Goal: Task Accomplishment & Management: Complete application form

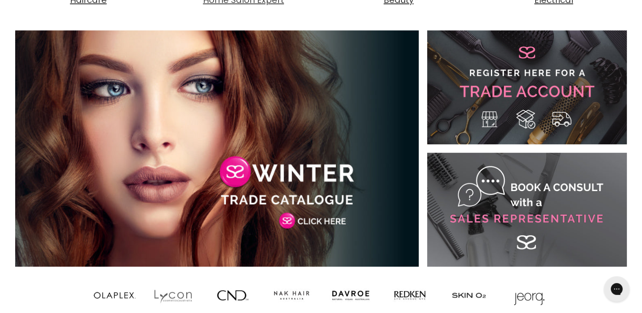
scroll to position [523, 0]
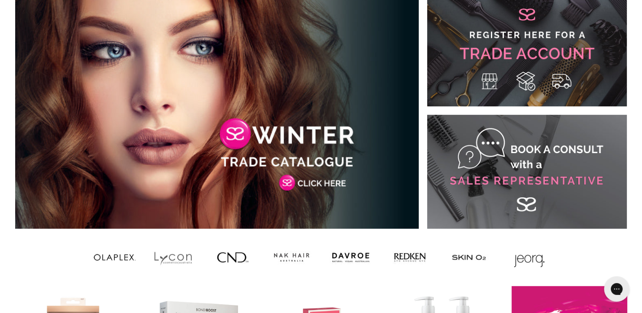
click at [553, 56] on link "Main content" at bounding box center [527, 49] width 200 height 114
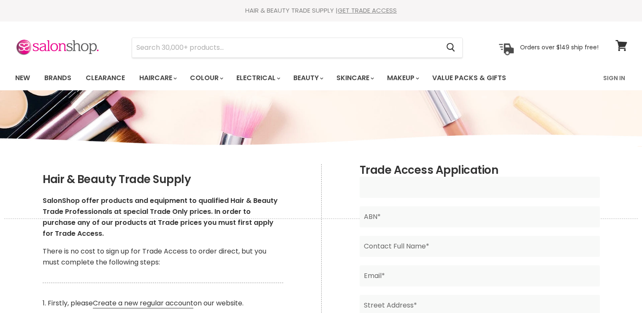
click at [417, 188] on input "Main content" at bounding box center [479, 187] width 240 height 21
click at [57, 78] on link "Brands" at bounding box center [58, 78] width 40 height 18
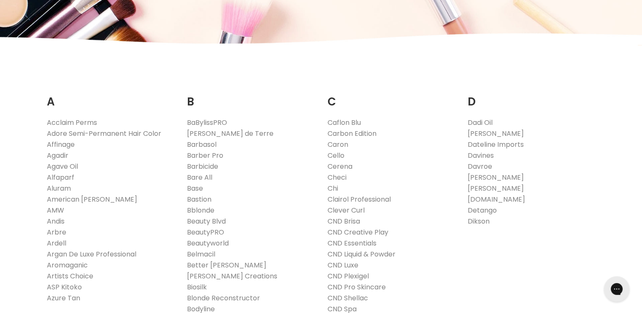
scroll to position [169, 0]
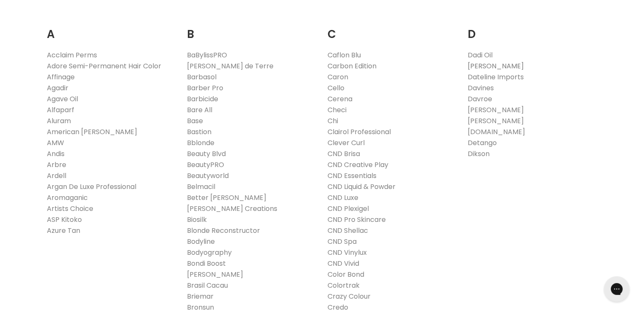
click at [482, 63] on link "[PERSON_NAME]" at bounding box center [495, 66] width 56 height 10
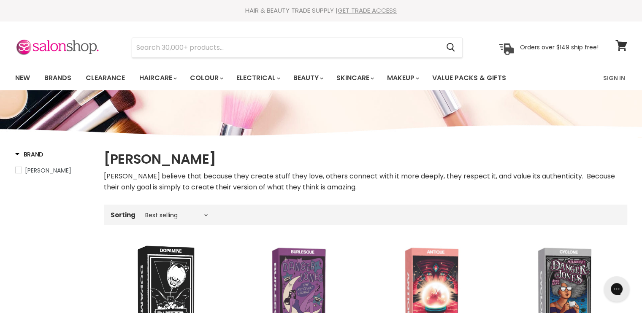
click at [367, 12] on link "GET TRADE ACCESS" at bounding box center [366, 10] width 59 height 9
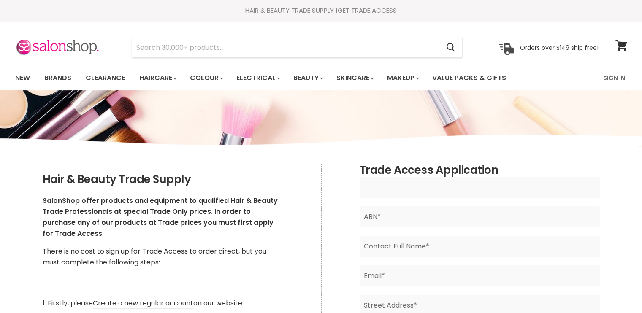
drag, startPoint x: 0, startPoint y: 0, endPoint x: 381, endPoint y: 191, distance: 426.0
click at [381, 191] on input "Main content" at bounding box center [479, 187] width 240 height 21
type input "hair by [PERSON_NAME]"
click at [385, 223] on input "Main content" at bounding box center [479, 216] width 240 height 21
click at [397, 251] on input "Main content" at bounding box center [479, 246] width 240 height 21
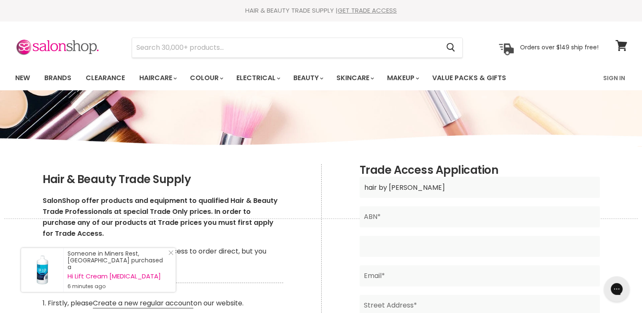
type input "Ashleigh Allan"
type input "hairbyash17@gmail.com"
type input "The Boulevarde, SE 2 17 Limestone St, Ipswich QLD 4305"
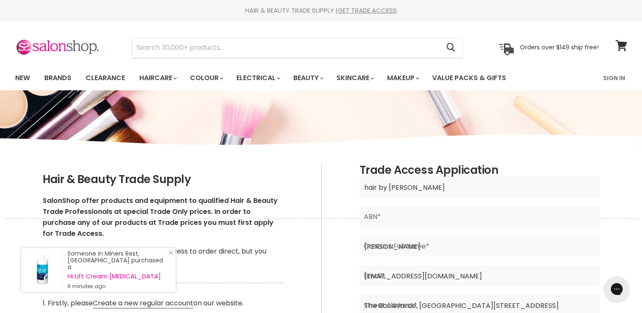
type input "Australia"
type input "0423287181"
type input "Rose"
type input "leichhardt"
type input "4305"
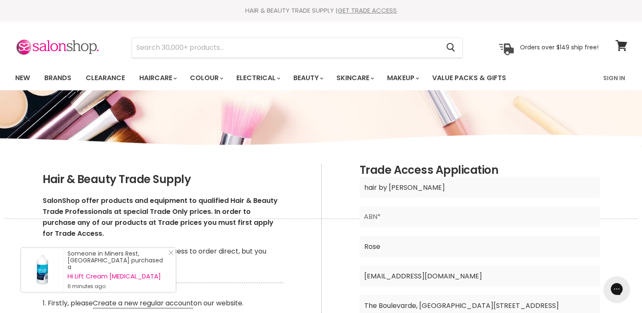
type input "QLD"
type input "R"
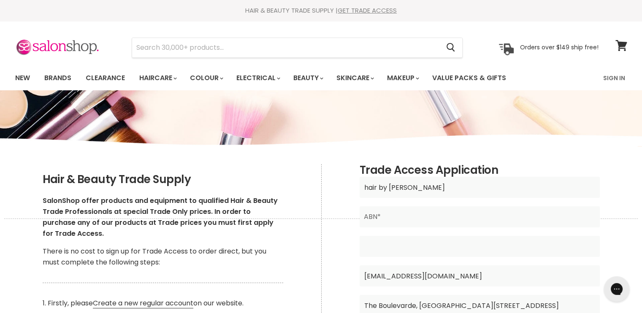
click at [388, 249] on input "Main content" at bounding box center [479, 246] width 240 height 21
click at [399, 248] on input "Main content" at bounding box center [479, 246] width 240 height 21
type input "Ashleigh"
click at [445, 216] on input "Main content" at bounding box center [479, 216] width 240 height 21
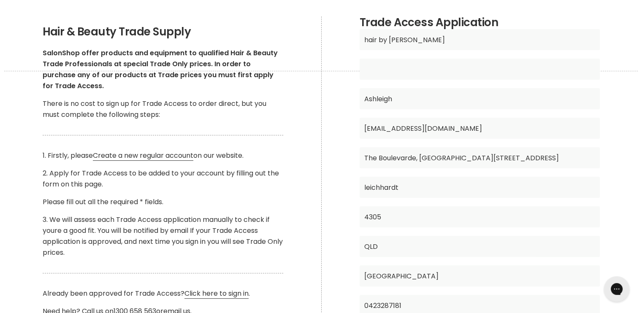
scroll to position [135, 0]
